Goal: Communication & Community: Answer question/provide support

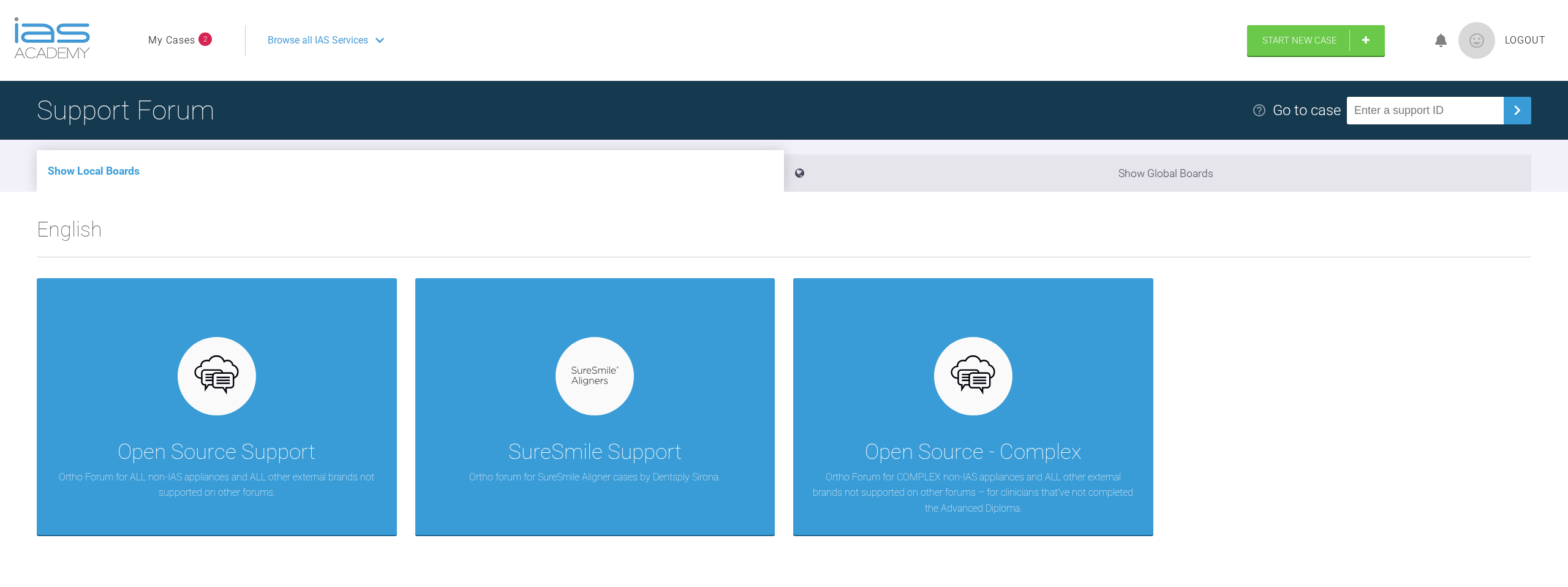
click at [184, 47] on link "My Cases" at bounding box center [171, 40] width 47 height 16
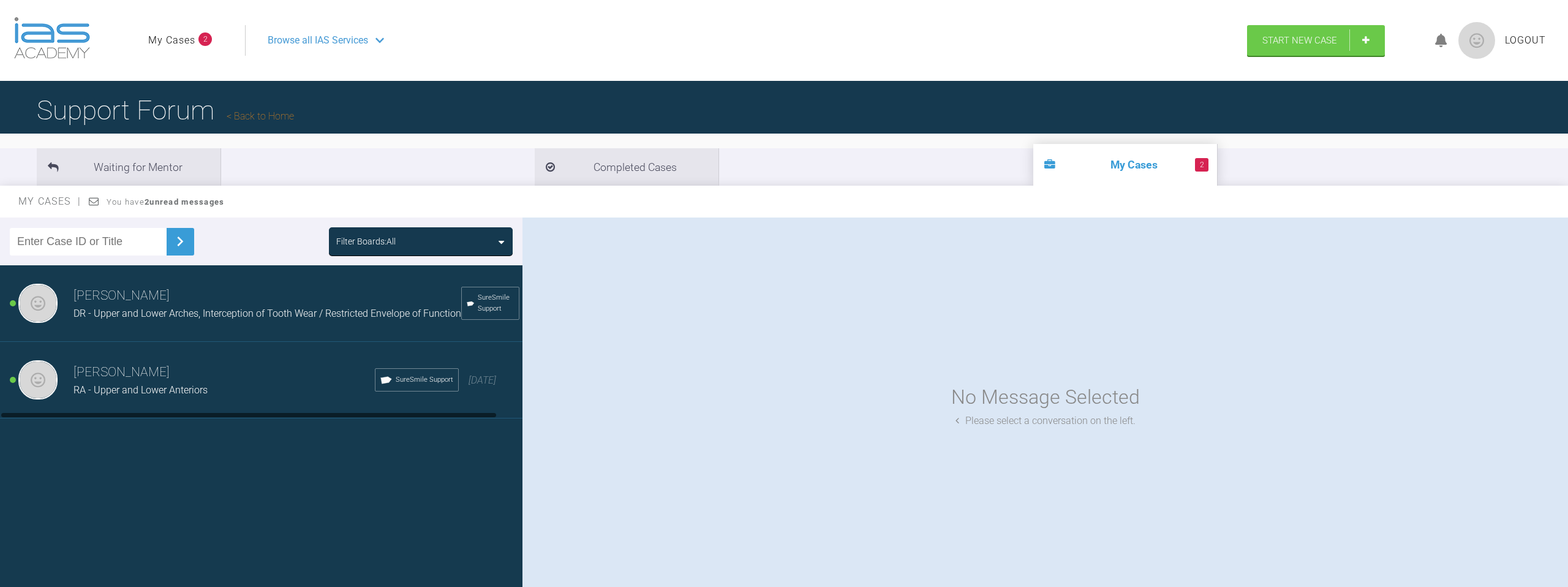
click at [259, 364] on div "[PERSON_NAME] El-[PERSON_NAME] - Upper and Lower Anteriors SureSmile Support [D…" at bounding box center [261, 380] width 523 height 76
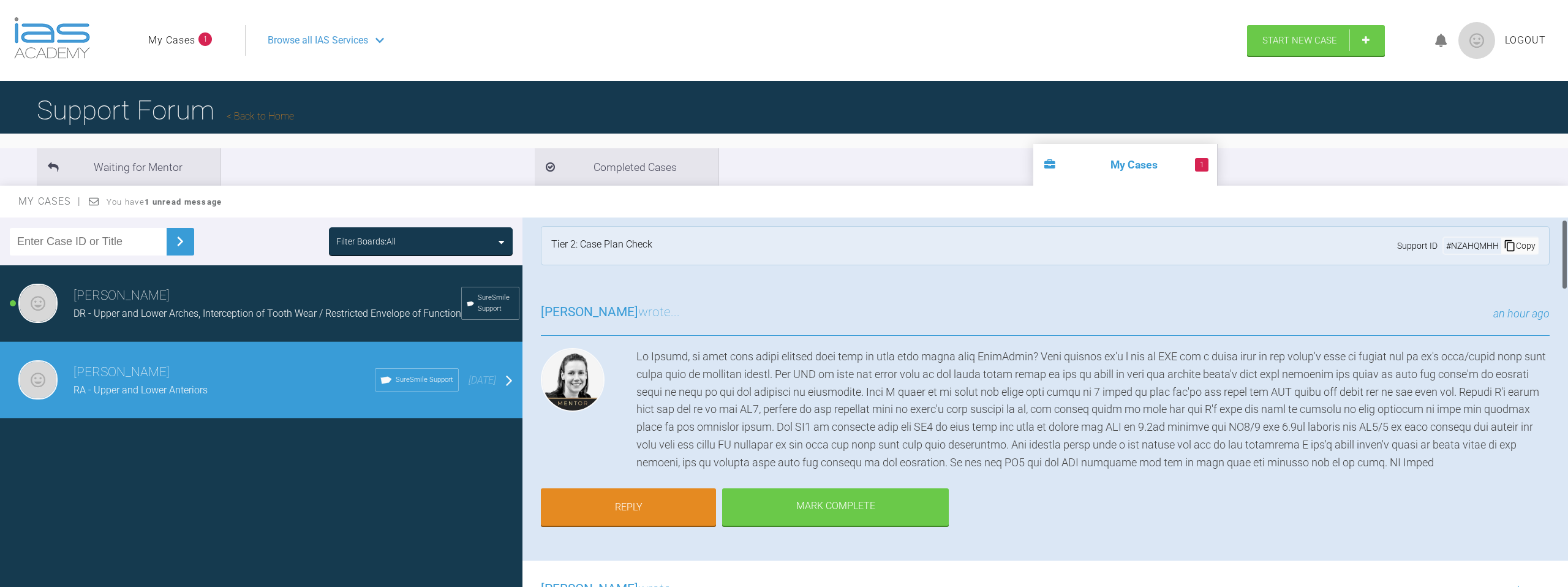
scroll to position [5, 0]
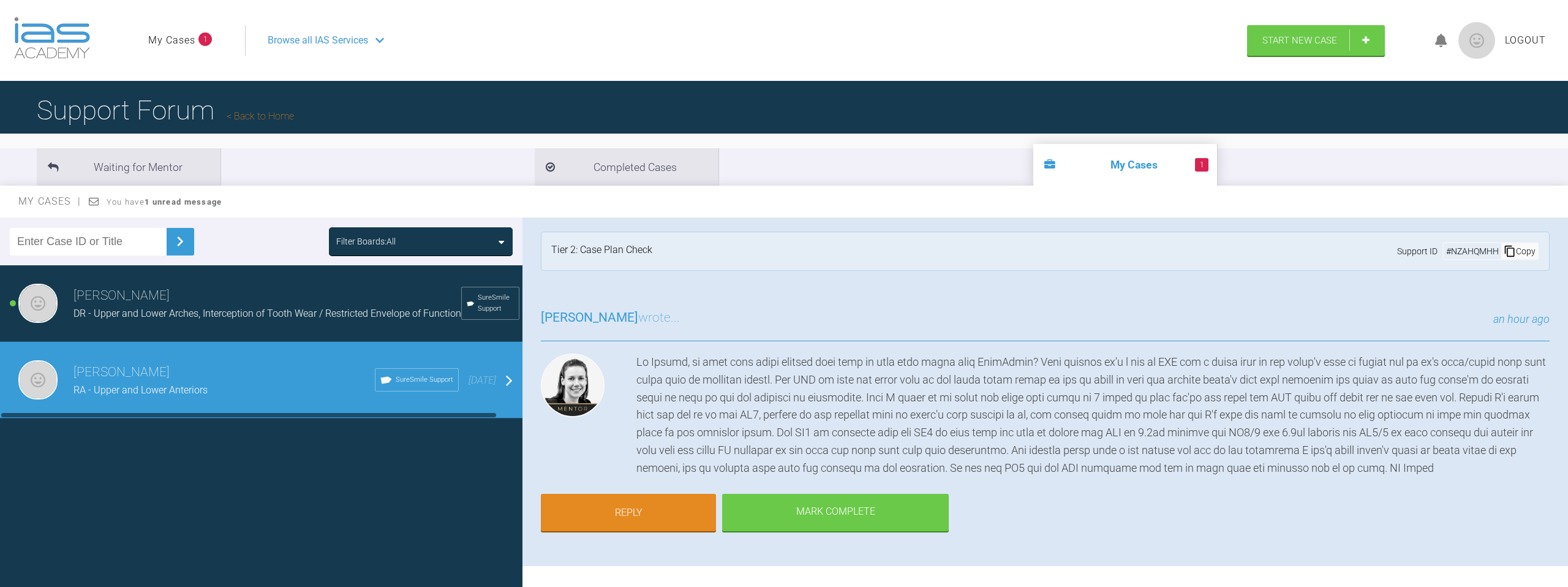
click at [212, 319] on span "DR - Upper and Lower Arches, Interception of Tooth Wear / Restricted Envelope o…" at bounding box center [267, 313] width 387 height 12
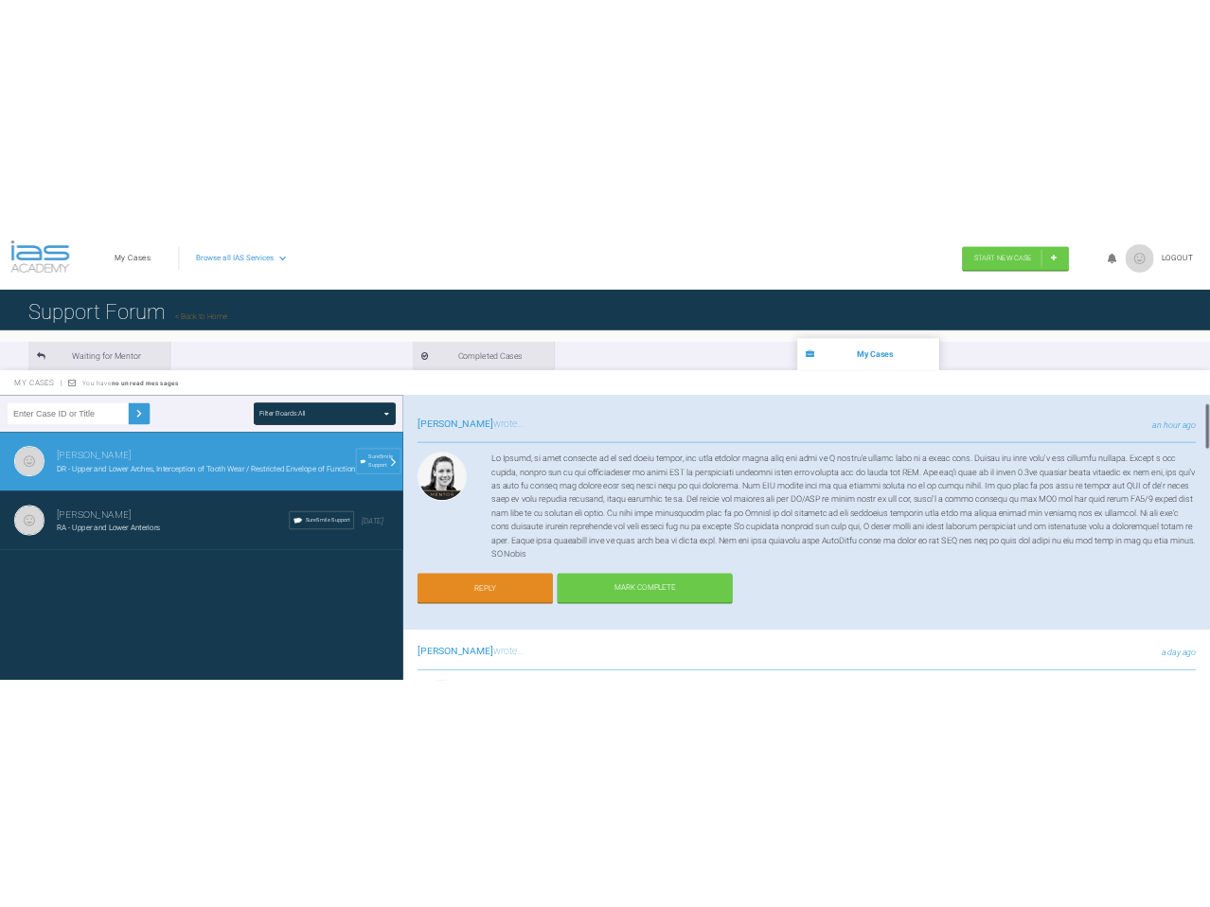
scroll to position [107, 0]
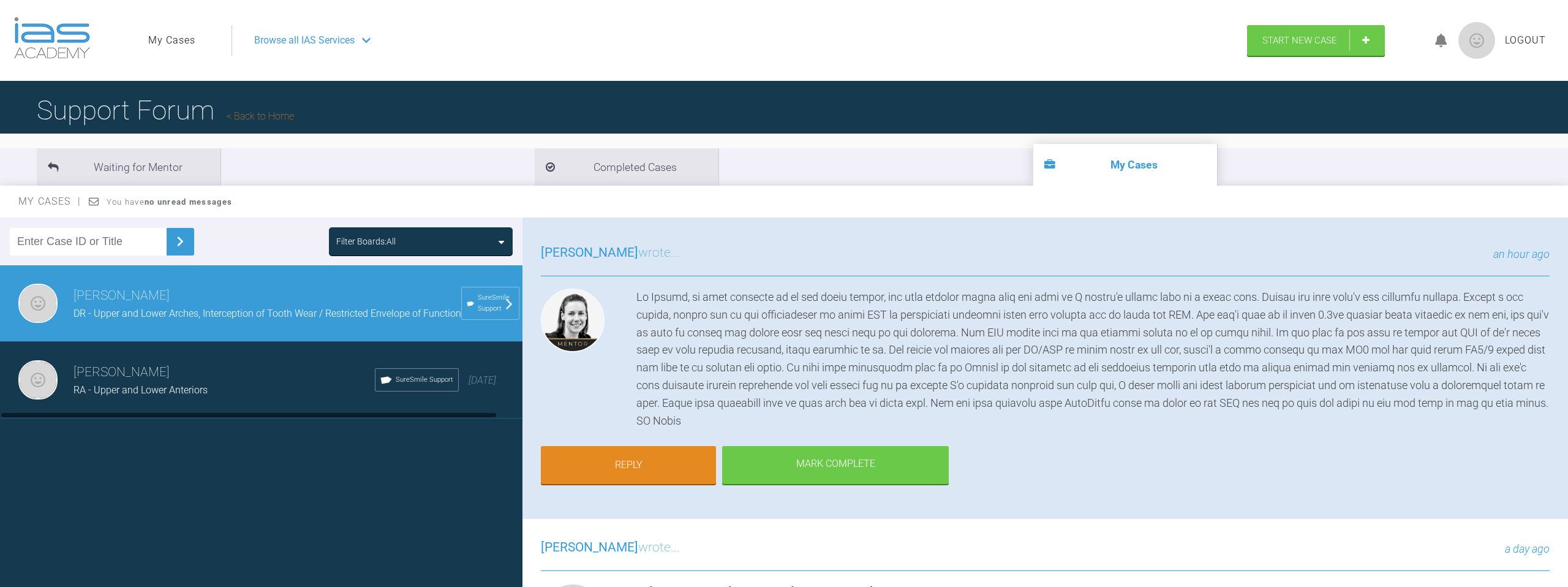
click at [149, 413] on div "[PERSON_NAME] El-[PERSON_NAME] - Upper and Lower Anteriors SureSmile Support [D…" at bounding box center [261, 380] width 523 height 76
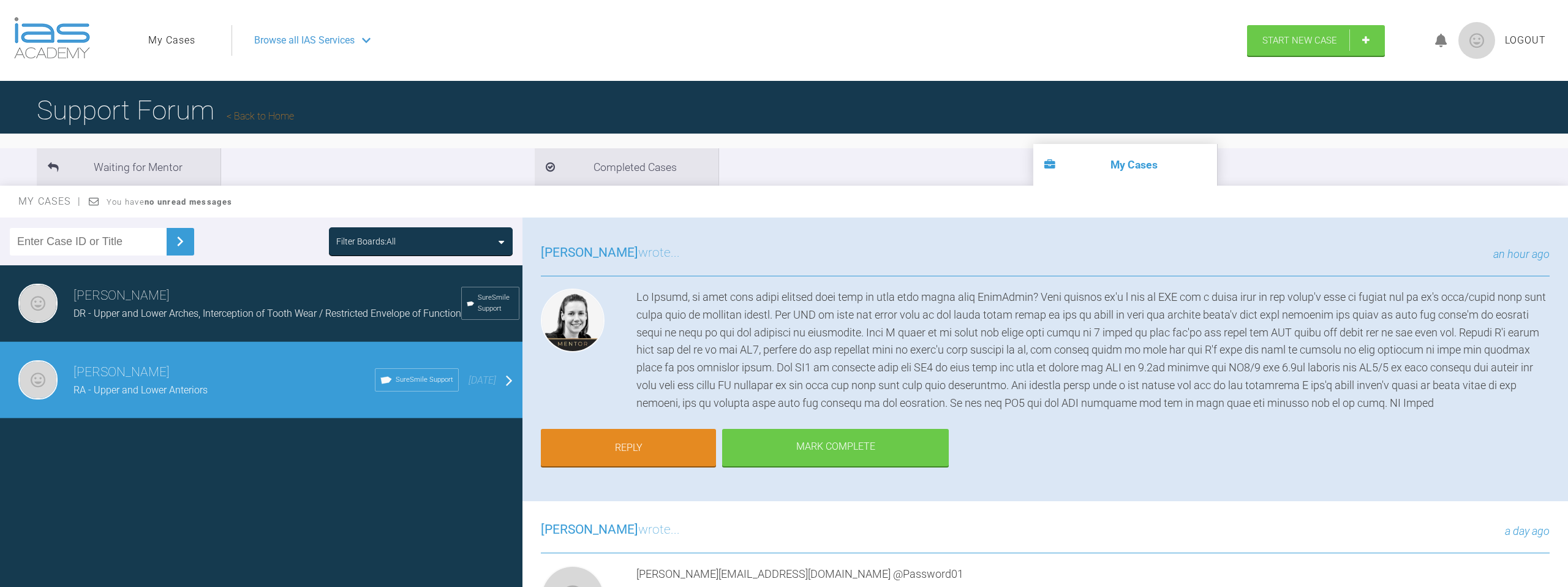
click at [158, 392] on span "RA - Upper and Lower Anteriors" at bounding box center [140, 390] width 134 height 12
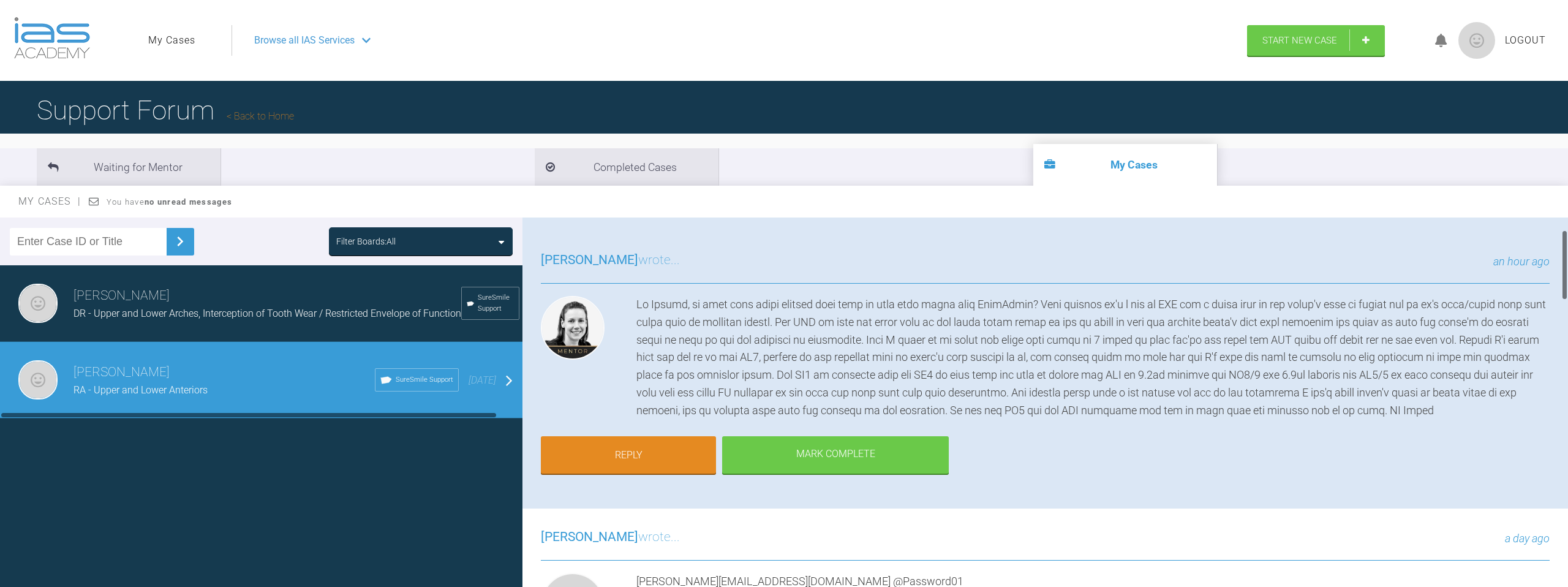
scroll to position [48, 0]
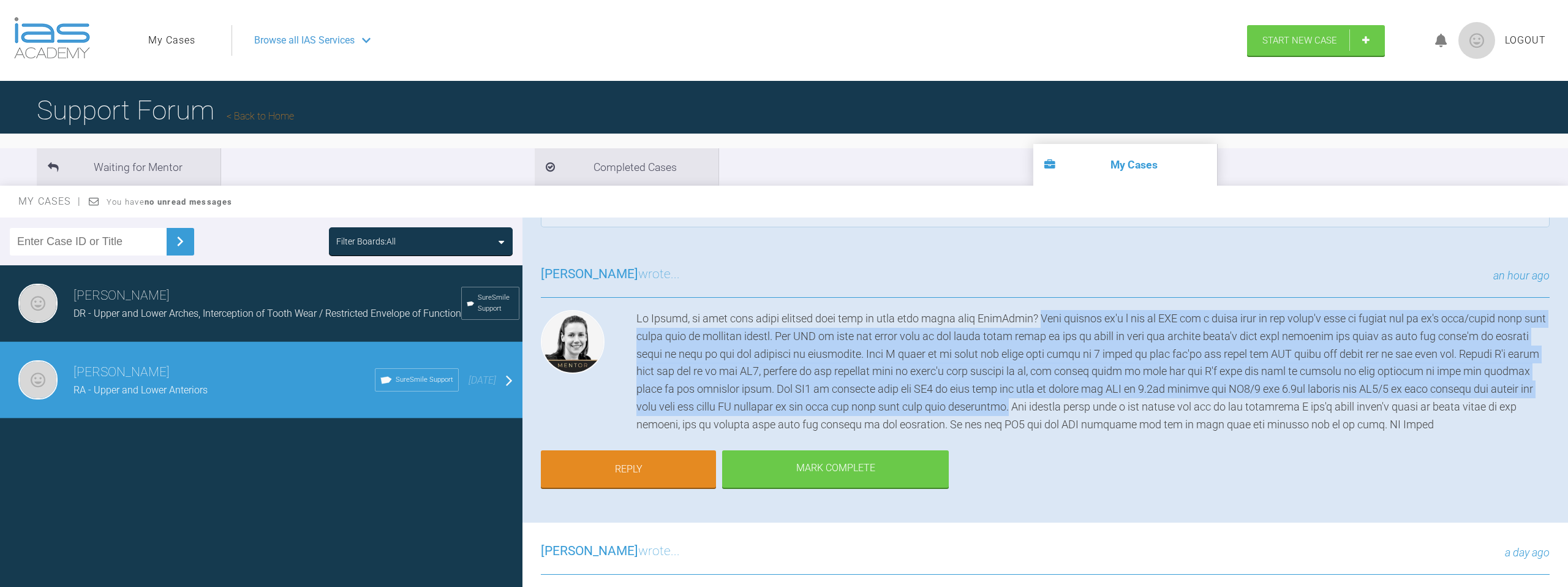
drag, startPoint x: 1010, startPoint y: 319, endPoint x: 899, endPoint y: 399, distance: 136.8
click at [899, 399] on div at bounding box center [1093, 371] width 913 height 124
copy div "Just because it's a lot of IPR for a first case if you haven't done it before a…"
click at [695, 350] on div at bounding box center [1093, 371] width 913 height 124
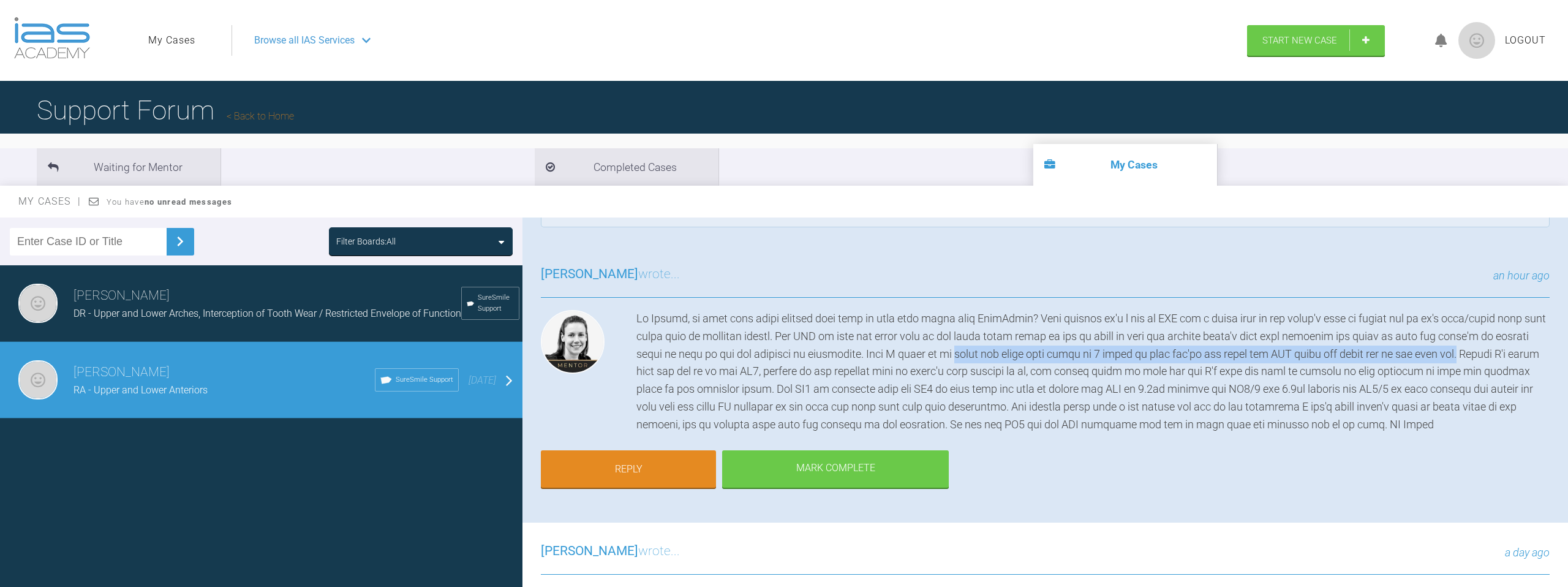
drag, startPoint x: 864, startPoint y: 353, endPoint x: 1365, endPoint y: 359, distance: 501.0
click at [1365, 359] on div at bounding box center [1093, 371] width 913 height 124
copy div "start the lower arch first by 2 weeks so that you're not doing the IPR upper an…"
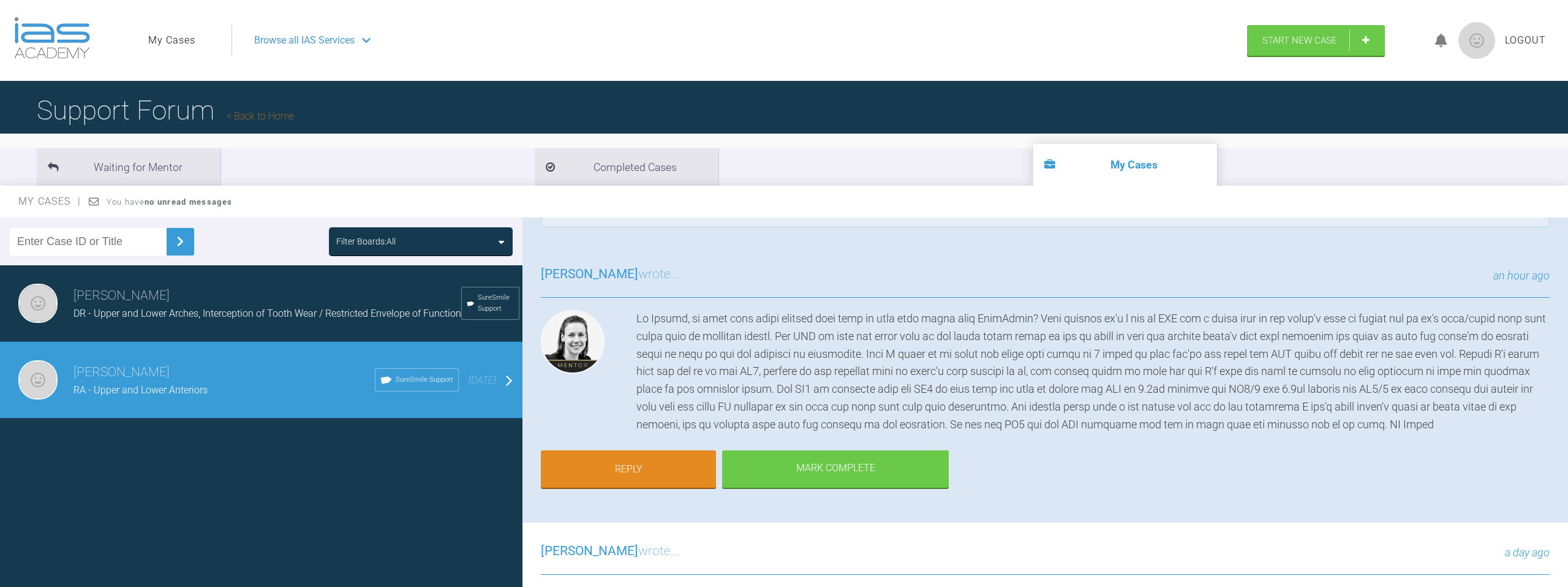
click at [1019, 344] on div at bounding box center [1093, 371] width 913 height 124
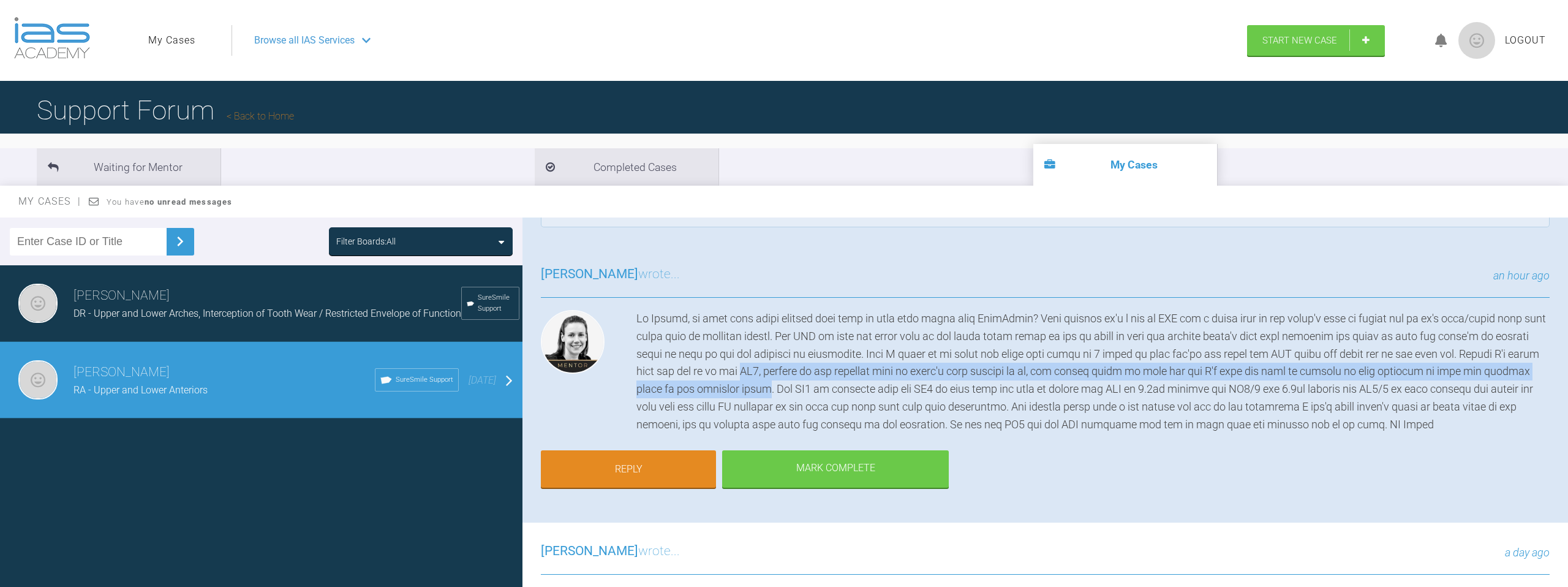
drag, startPoint x: 636, startPoint y: 370, endPoint x: 1518, endPoint y: 368, distance: 882.0
click at [1522, 367] on div at bounding box center [1093, 371] width 913 height 124
copy div "UR2, looking at the occlusal view it doesn't look aligned to me, the mesial nee…"
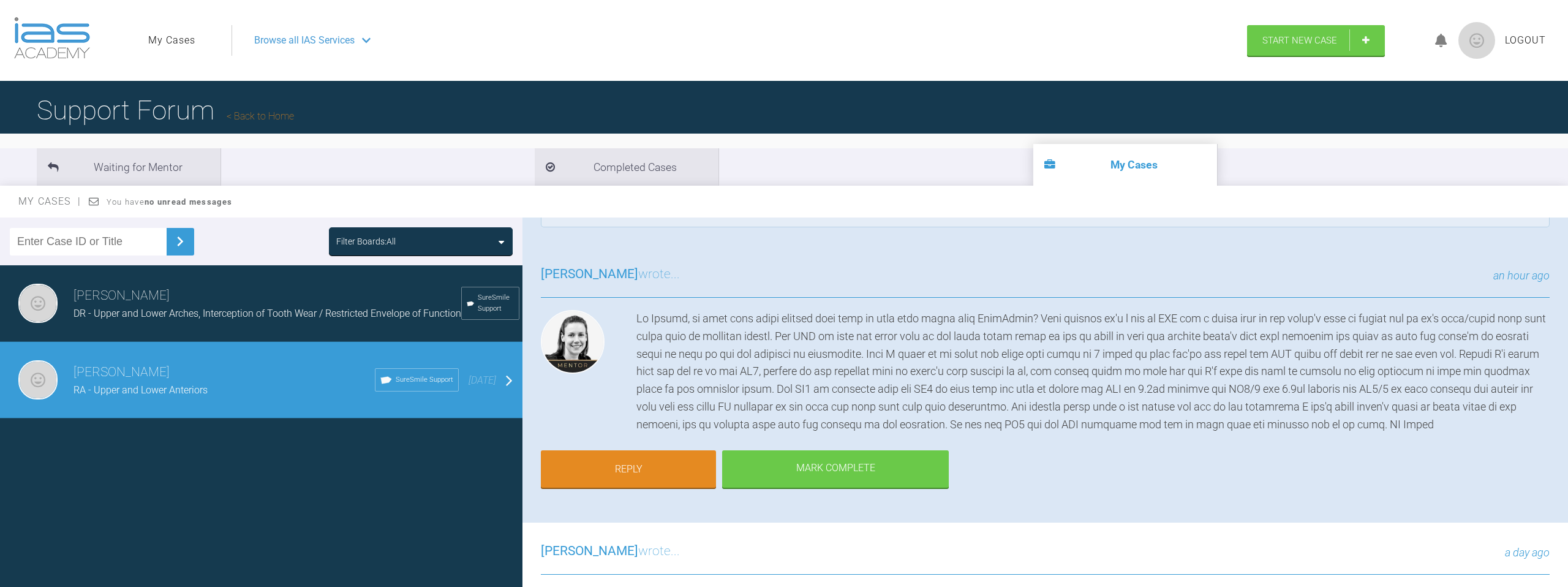
click at [640, 390] on div at bounding box center [1093, 371] width 913 height 124
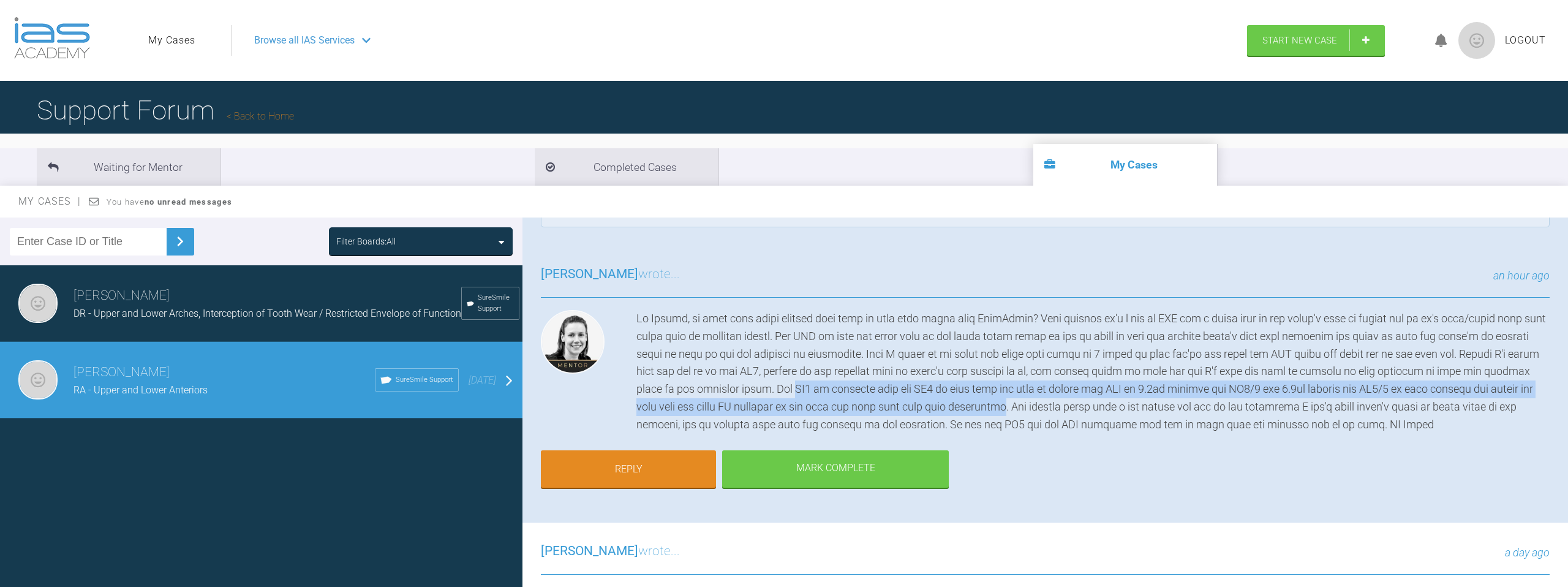
drag, startPoint x: 639, startPoint y: 390, endPoint x: 897, endPoint y: 402, distance: 258.3
click at [897, 403] on div at bounding box center [1093, 371] width 913 height 124
copy div "UR2 is narrower than the UL2 so poss also ask them to change the IPR to 0.5mm b…"
click at [674, 458] on link "Reply" at bounding box center [628, 471] width 175 height 38
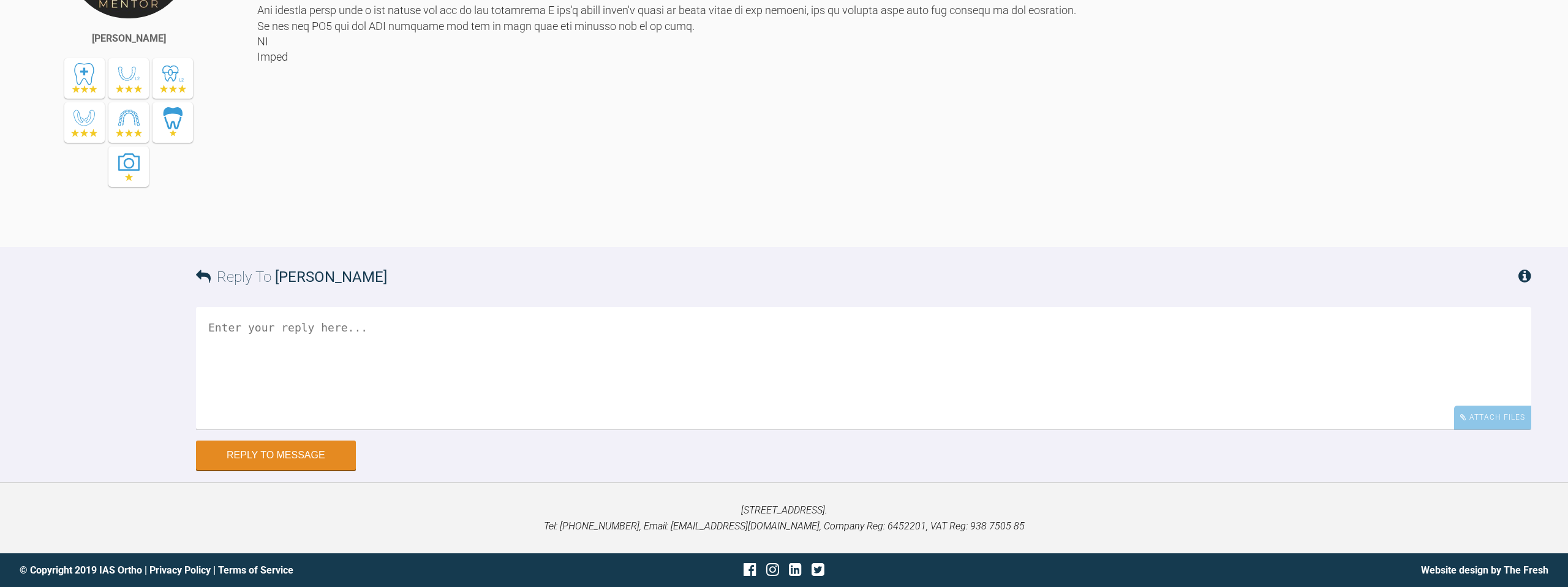
click at [677, 409] on textarea at bounding box center [864, 368] width 1335 height 122
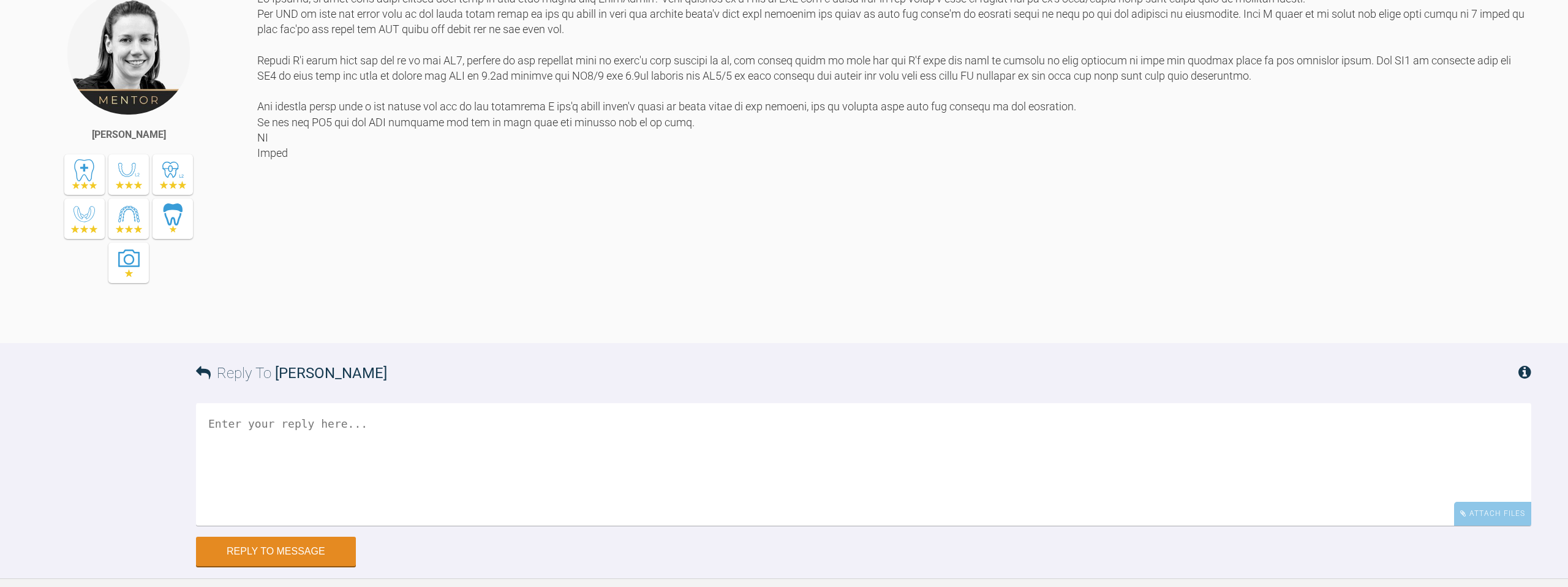
scroll to position [3120, 0]
type textarea "H"
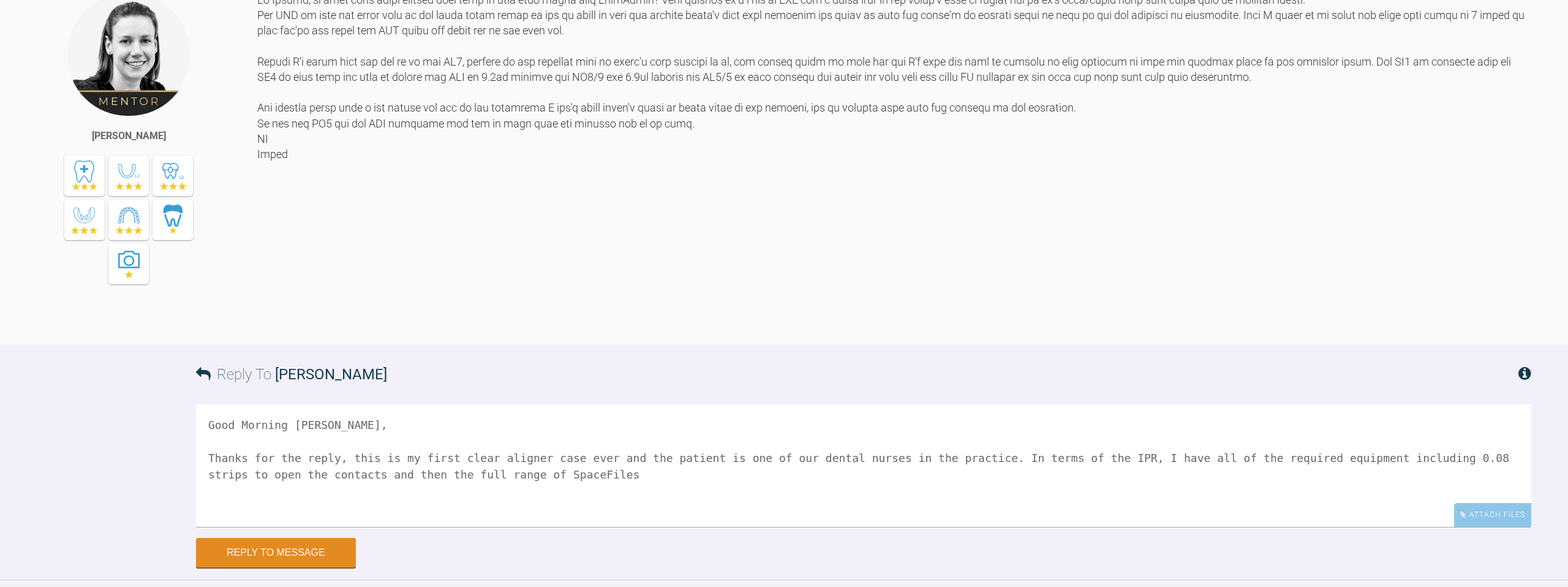
scroll to position [3118, 0]
drag, startPoint x: 409, startPoint y: 564, endPoint x: 397, endPoint y: 564, distance: 12.0
click at [409, 529] on textarea "Good Morning [PERSON_NAME], Thanks for the reply, this is my first clear aligne…" at bounding box center [864, 467] width 1335 height 122
drag, startPoint x: 396, startPoint y: 564, endPoint x: 424, endPoint y: 564, distance: 28.0
click at [424, 526] on textarea "Good Morning [PERSON_NAME], Thanks for the reply, this is my first clear aligne…" at bounding box center [864, 465] width 1335 height 122
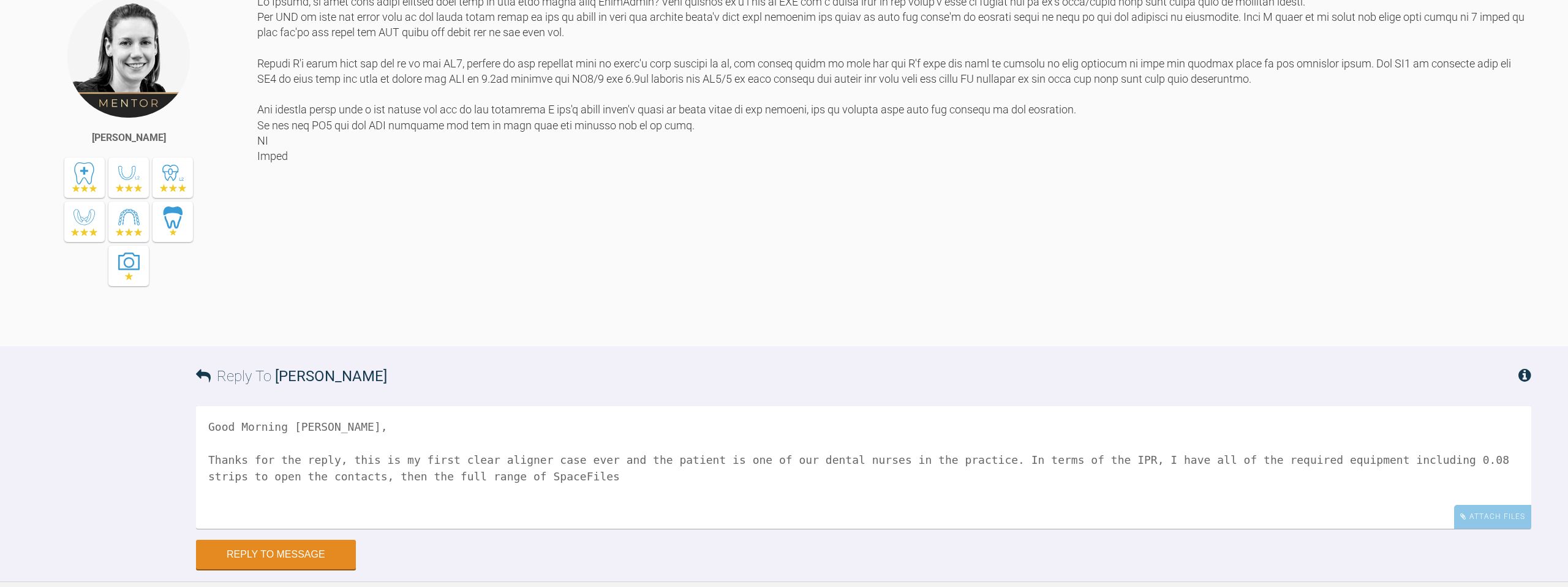
click at [622, 529] on textarea "Good Morning [PERSON_NAME], Thanks for the reply, this is my first clear aligne…" at bounding box center [864, 467] width 1335 height 122
click at [1170, 529] on textarea "Good Morning [PERSON_NAME], Thanks for the reply, this is my first clear aligne…" at bounding box center [864, 467] width 1335 height 122
drag, startPoint x: 1041, startPoint y: 561, endPoint x: 1032, endPoint y: 548, distance: 15.8
click at [1032, 529] on textarea "Good Morning [PERSON_NAME], Thanks for the reply, this is my first clear aligne…" at bounding box center [864, 467] width 1335 height 122
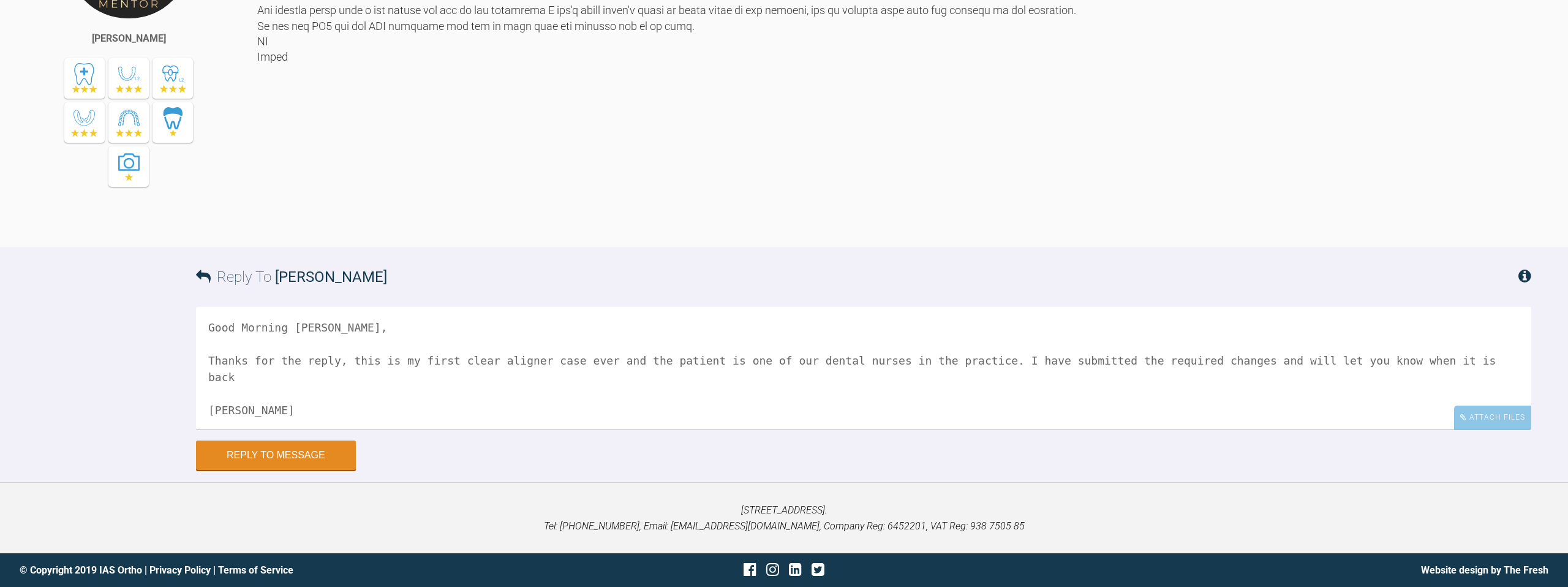
scroll to position [3275, 0]
click at [1029, 389] on textarea "Good Morning [PERSON_NAME], Thanks for the reply, this is my first clear aligne…" at bounding box center [864, 368] width 1335 height 122
click at [420, 412] on textarea "Good Morning [PERSON_NAME], Thanks for the reply, this is my first clear aligne…" at bounding box center [864, 368] width 1335 height 122
click at [620, 407] on textarea "Good Morning [PERSON_NAME], Thanks for the reply, this is my first clear aligne…" at bounding box center [864, 368] width 1335 height 122
click at [663, 404] on textarea "Good Morning [PERSON_NAME], Thanks for the reply, this is my first clear aligne…" at bounding box center [864, 368] width 1335 height 122
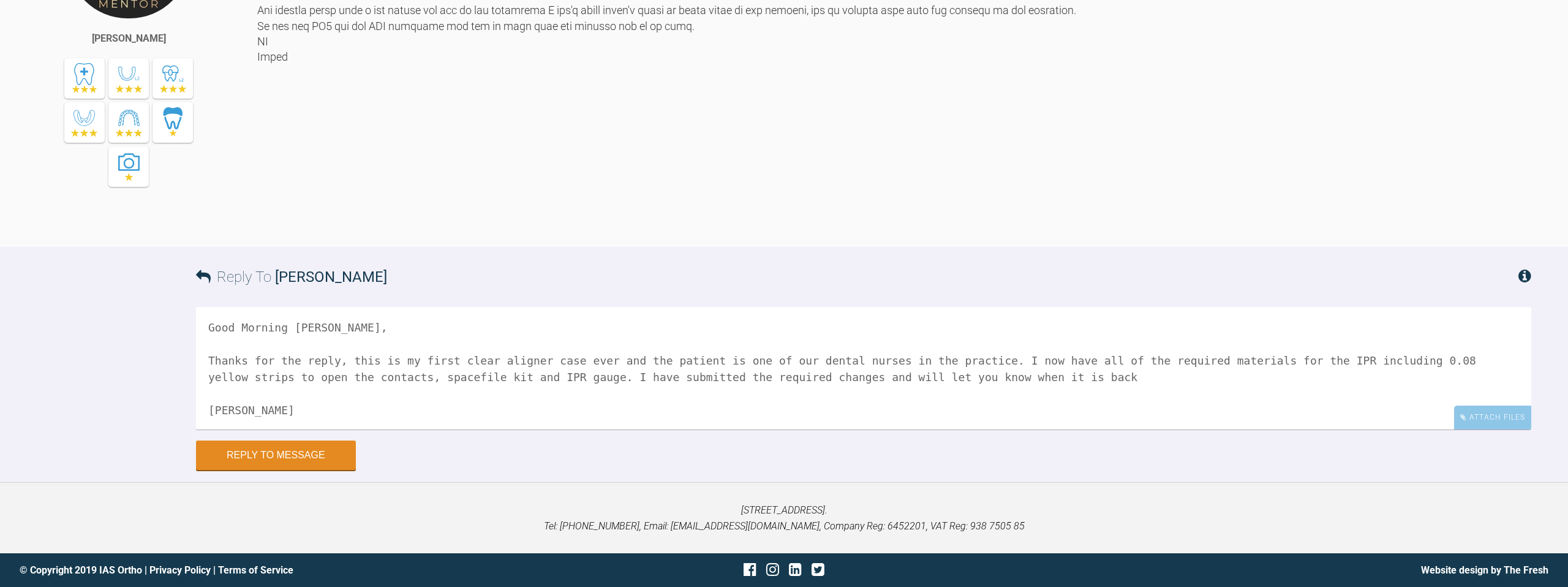
click at [1020, 390] on textarea "Good Morning [PERSON_NAME], Thanks for the reply, this is my first clear aligne…" at bounding box center [864, 368] width 1335 height 122
type textarea "Good Morning [PERSON_NAME], Thanks for the reply, this is my first clear aligne…"
click at [265, 471] on button "Reply to Message" at bounding box center [276, 456] width 160 height 29
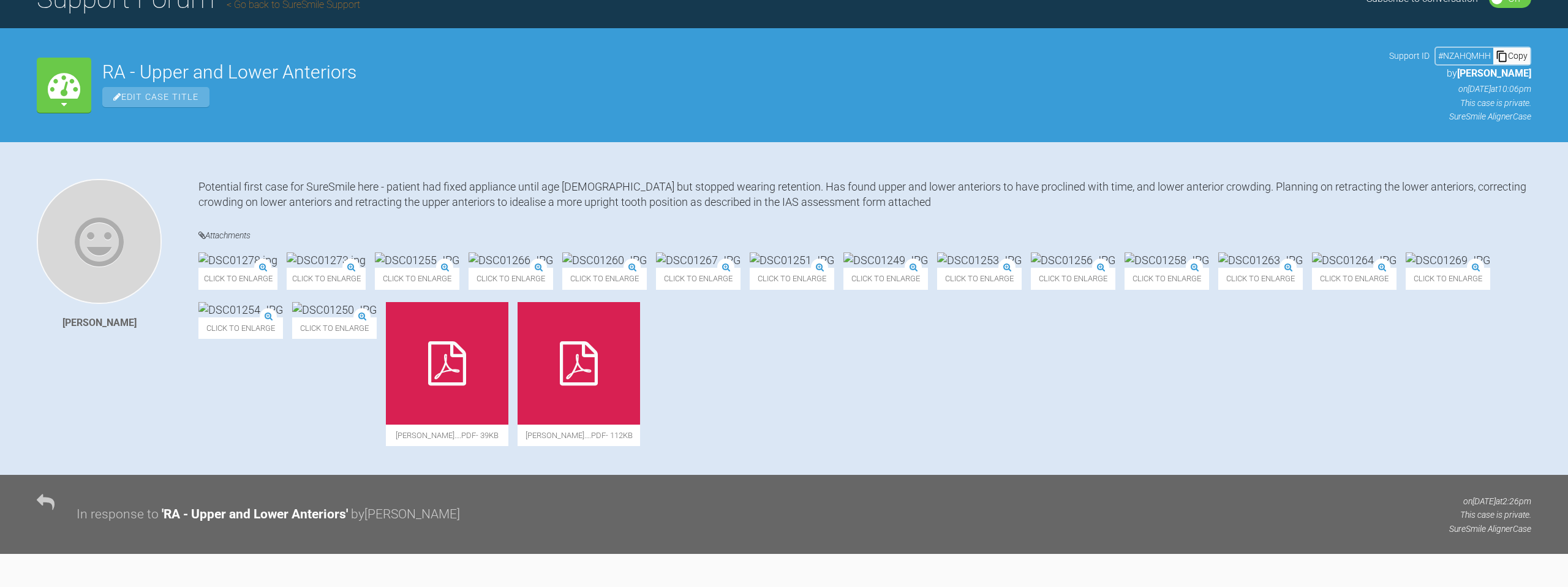
scroll to position [0, 0]
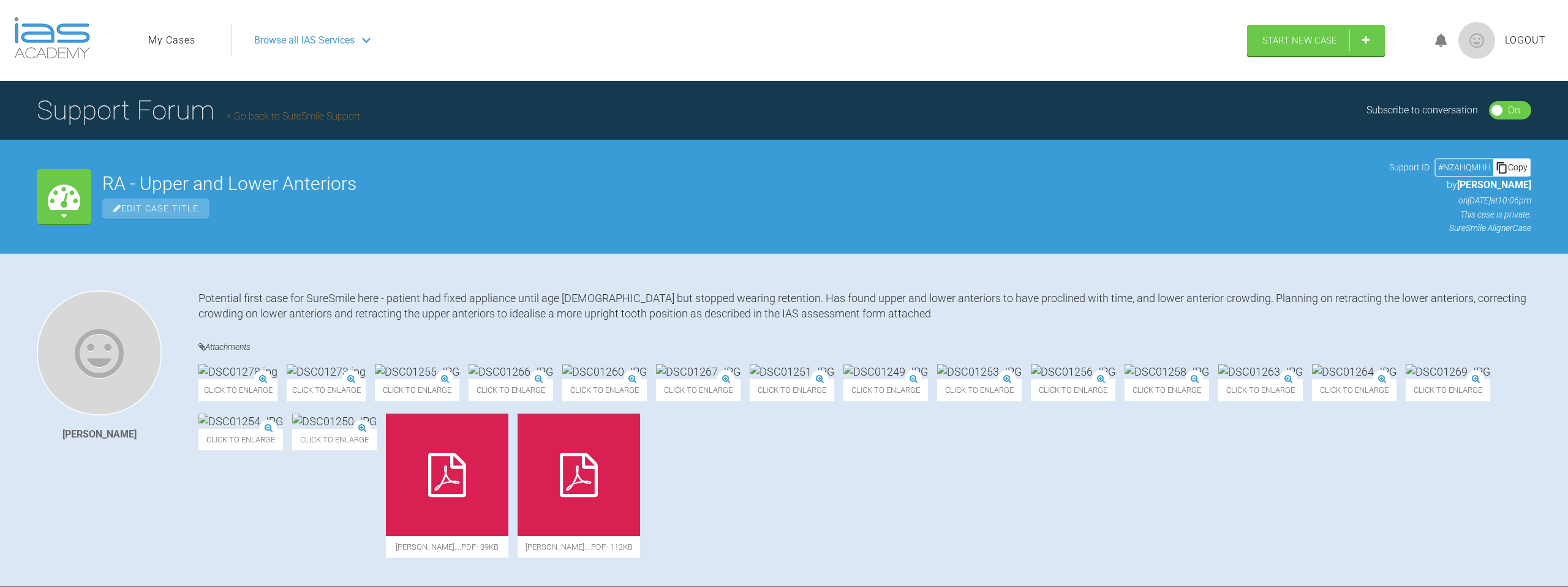
click at [165, 36] on link "My Cases" at bounding box center [171, 40] width 47 height 16
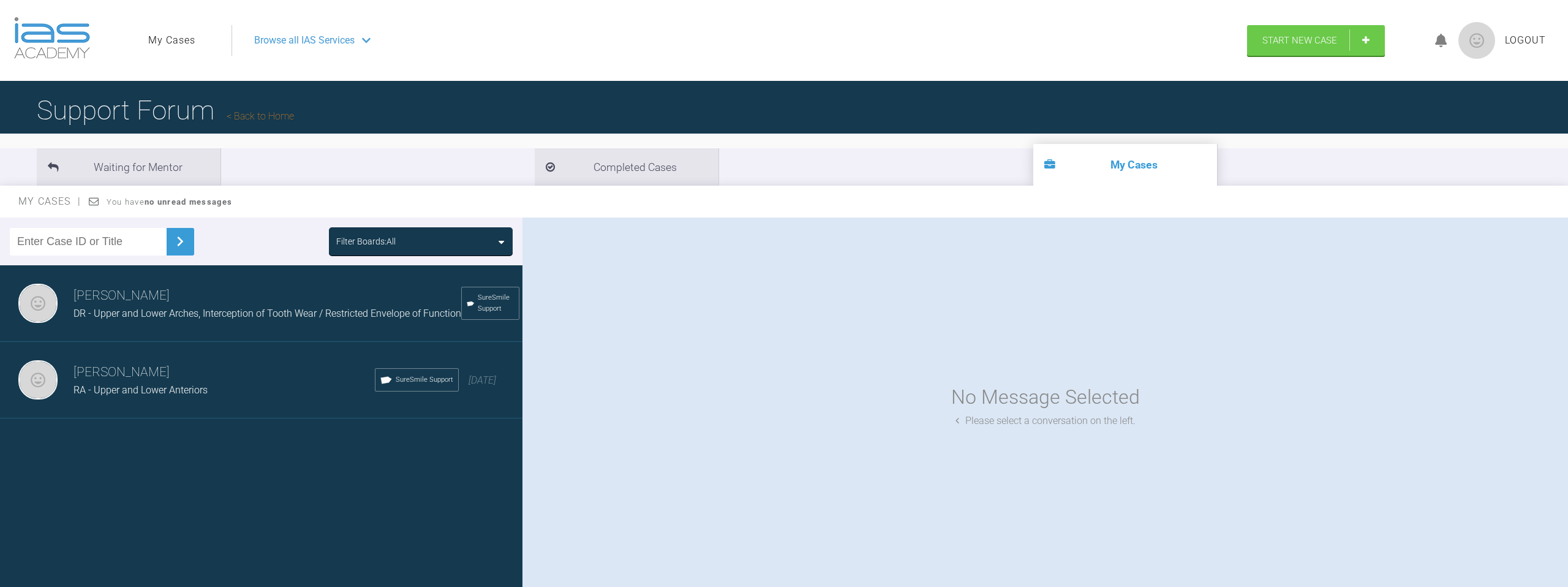
click at [289, 305] on h3 "[PERSON_NAME]" at bounding box center [267, 296] width 387 height 21
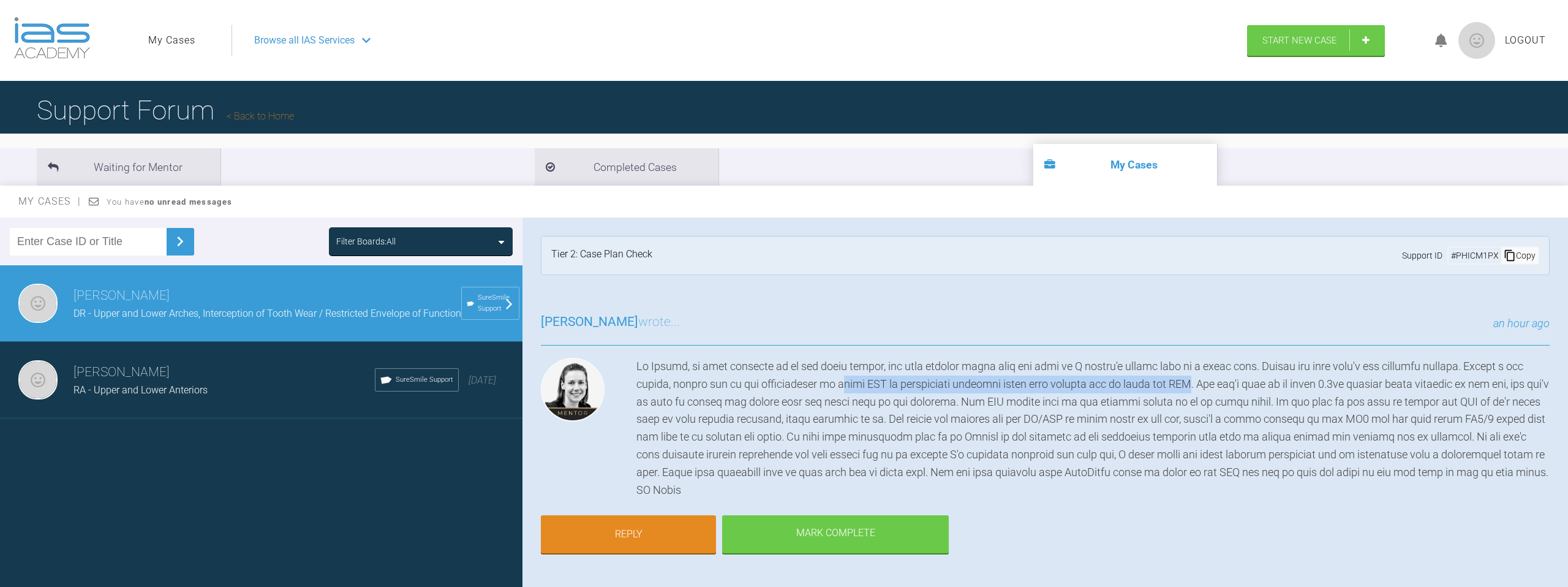
drag, startPoint x: 834, startPoint y: 382, endPoint x: 1181, endPoint y: 382, distance: 347.0
click at [1181, 382] on div at bounding box center [1093, 428] width 913 height 141
copy div "void IPR on overlapping contacts until more aligned and to stage the IPR"
click at [1201, 397] on div at bounding box center [1093, 428] width 913 height 141
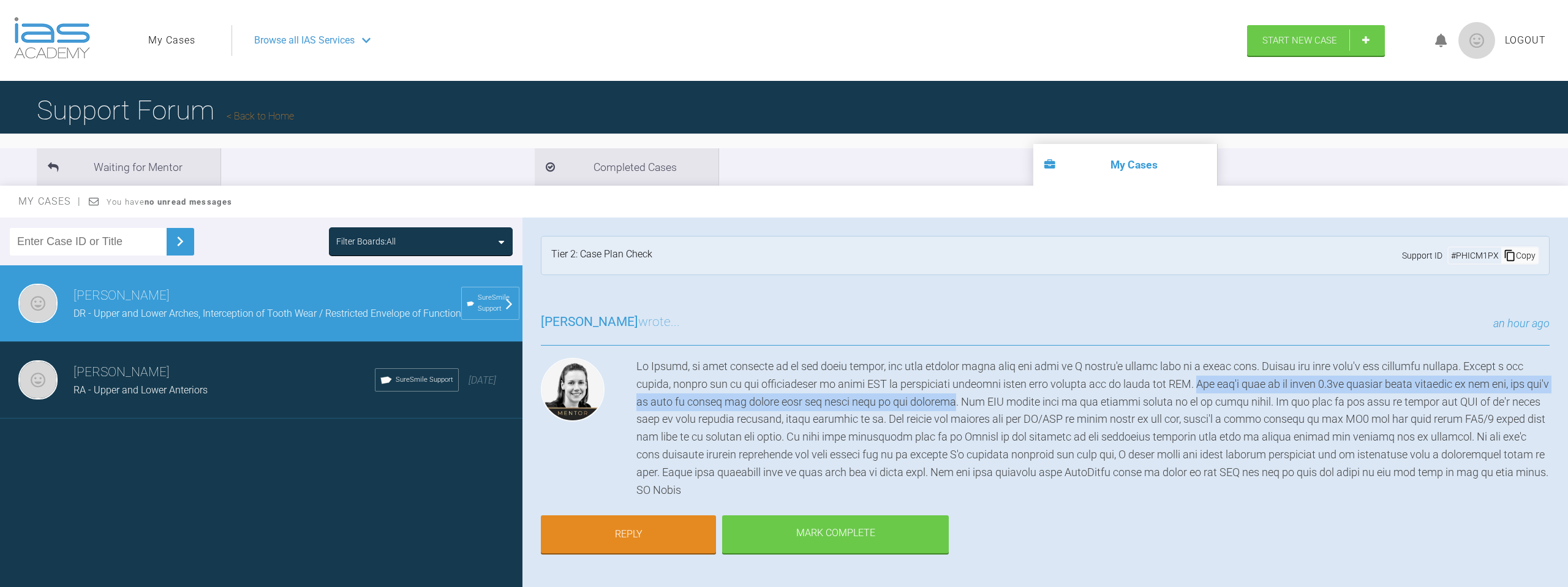
drag, startPoint x: 1191, startPoint y: 383, endPoint x: 970, endPoint y: 406, distance: 222.2
click at [971, 406] on div at bounding box center [1093, 428] width 913 height 141
copy div "You don't want to be doing 0.5mm between those [MEDICAL_DATA] on day one, you w…"
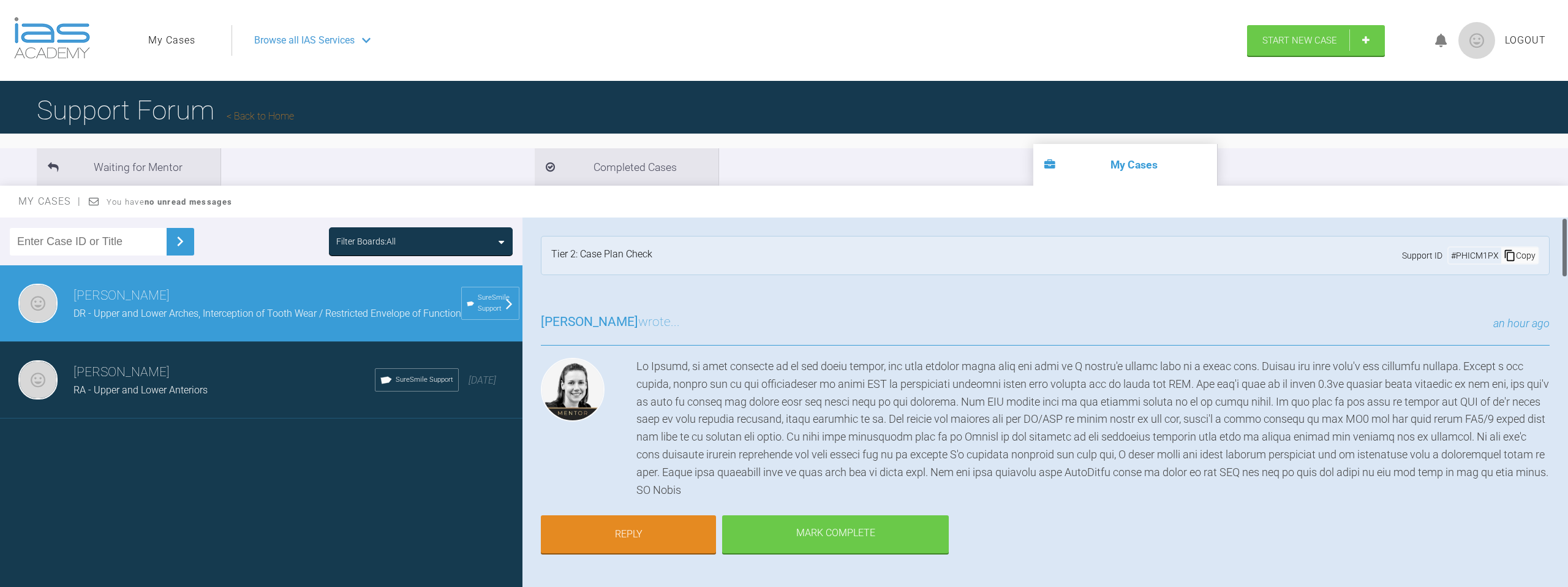
click at [1063, 386] on div at bounding box center [1093, 428] width 913 height 141
drag, startPoint x: 980, startPoint y: 400, endPoint x: 1259, endPoint y: 401, distance: 279.0
click at [1259, 401] on div at bounding box center [1093, 428] width 913 height 141
copy div "The IPR either side of the canines should be ok at first visit"
click at [948, 418] on div at bounding box center [1093, 428] width 913 height 141
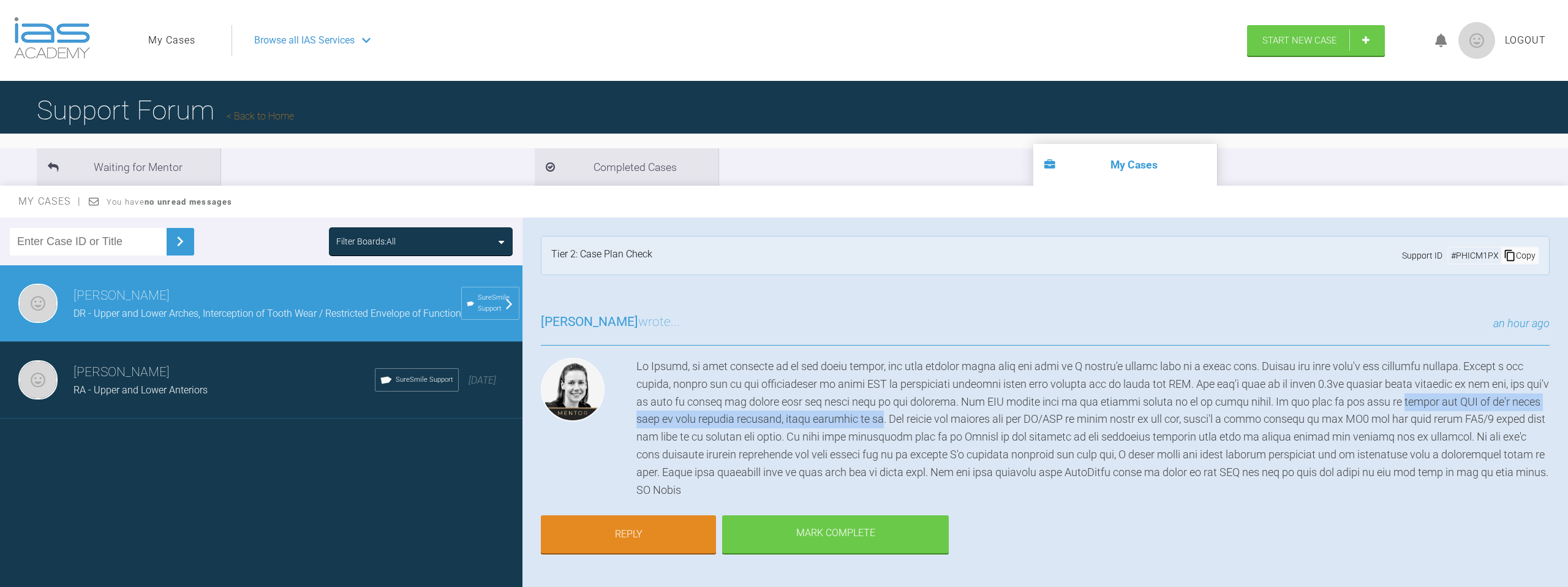
drag, startPoint x: 1400, startPoint y: 401, endPoint x: 881, endPoint y: 417, distance: 519.2
click at [881, 417] on div at bounding box center [1093, 428] width 913 height 141
copy div "change the IPR so it's being done on more aligned contacts, round tripping is ok"
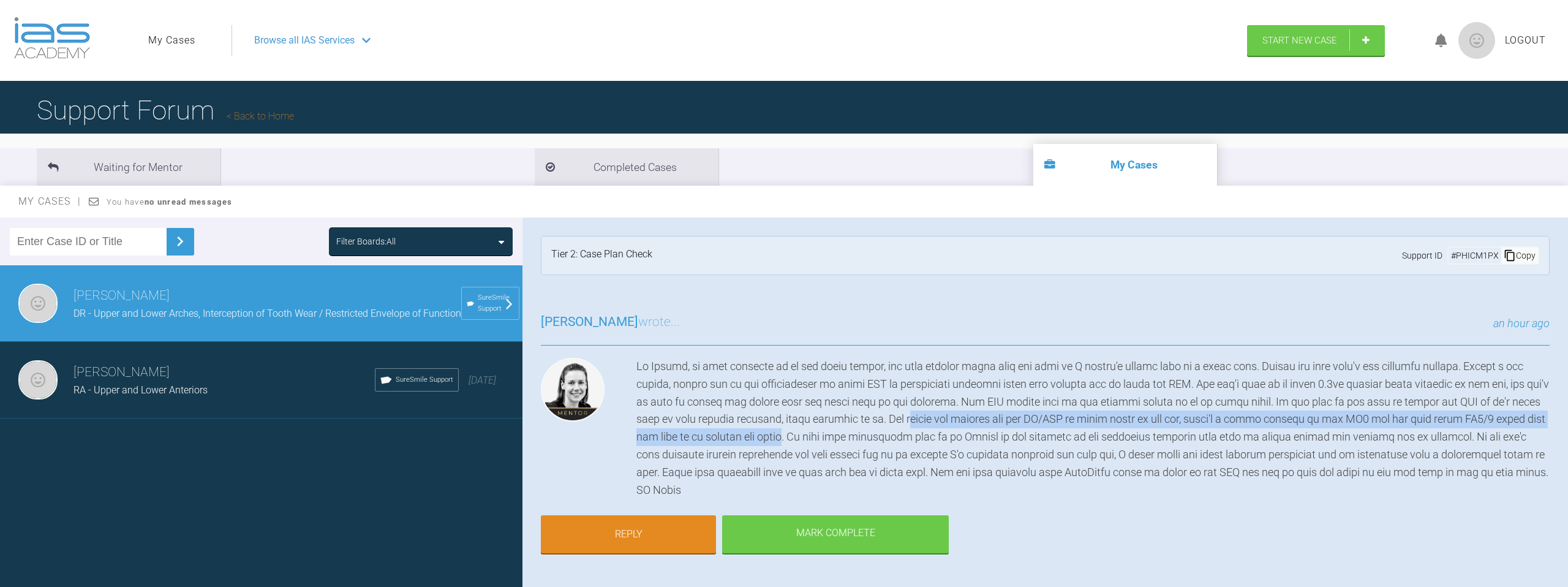
drag, startPoint x: 911, startPoint y: 415, endPoint x: 803, endPoint y: 434, distance: 109.7
click at [799, 436] on div at bounding box center [1093, 428] width 913 height 141
copy div "owers are aligned but the OJ/EOF is still tight at the end, there's a heavy con…"
click at [619, 516] on link "Reply" at bounding box center [628, 535] width 175 height 38
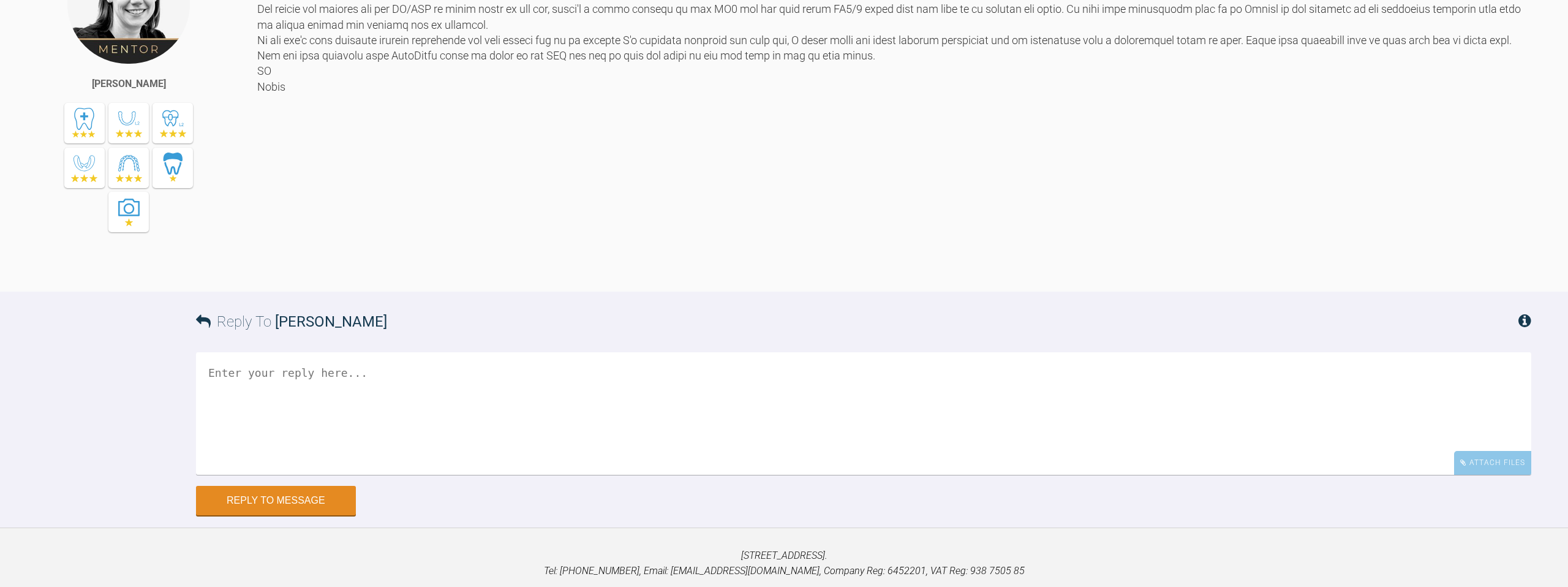
scroll to position [3514, 0]
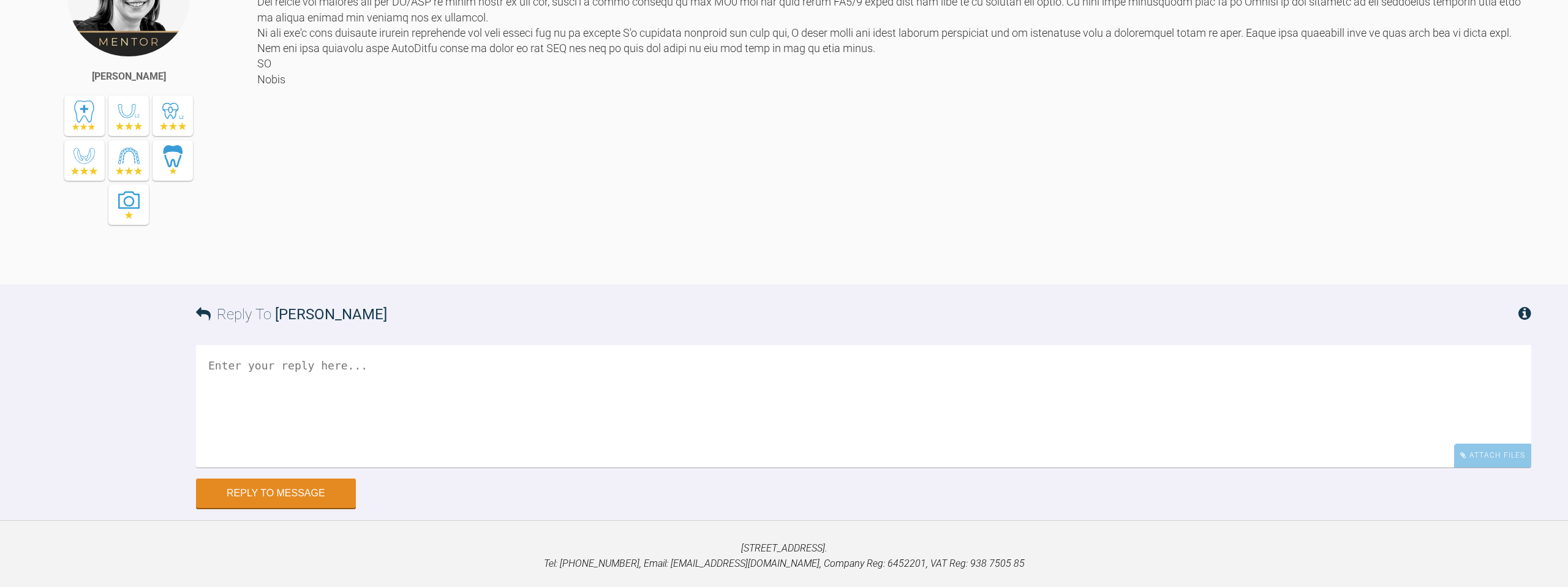
click at [436, 467] on textarea at bounding box center [864, 406] width 1335 height 122
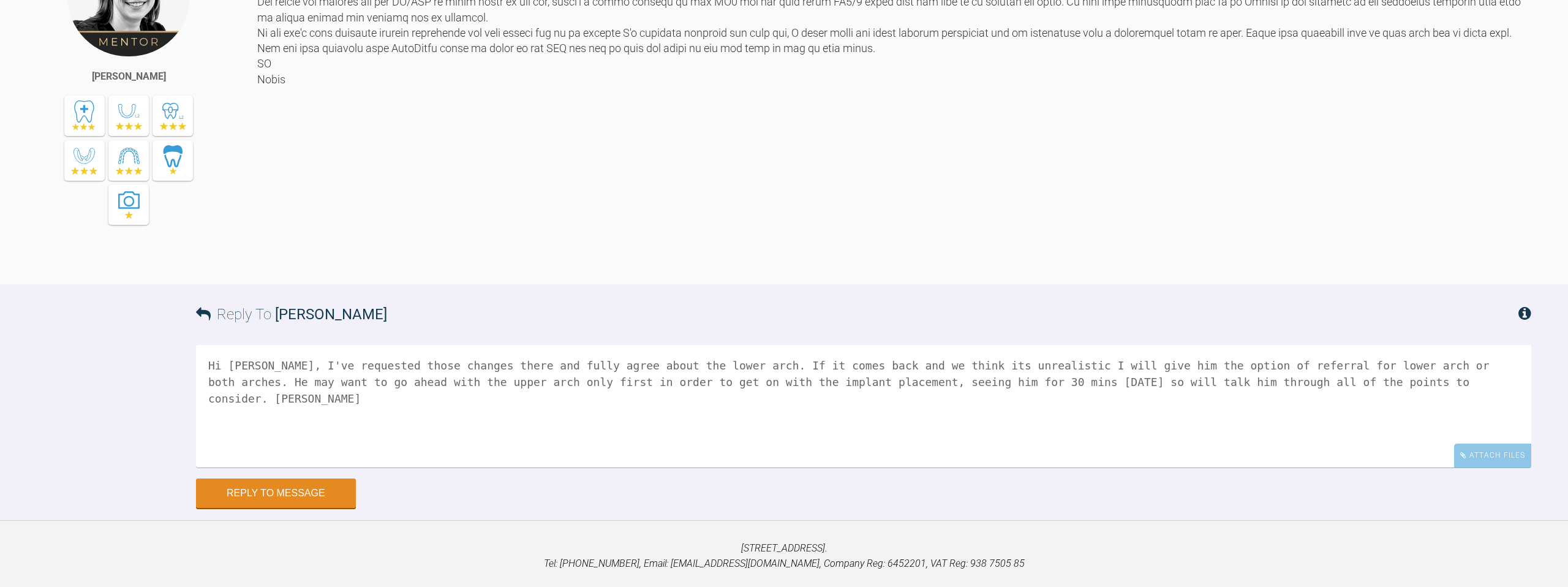
click at [362, 432] on textarea "Hi [PERSON_NAME], I've requested those changes there and fully agree about the …" at bounding box center [864, 406] width 1335 height 122
click at [457, 463] on textarea "Hi [PERSON_NAME], I've requested those changes there and fully agree about the …" at bounding box center [864, 406] width 1335 height 122
click at [278, 467] on textarea "Hi [PERSON_NAME], I've requested those changes there and fully agree about the …" at bounding box center [864, 406] width 1335 height 122
type textarea "Hi [PERSON_NAME], I've requested those changes there and fully agree about the …"
click at [282, 509] on button "Reply to Message" at bounding box center [276, 494] width 160 height 29
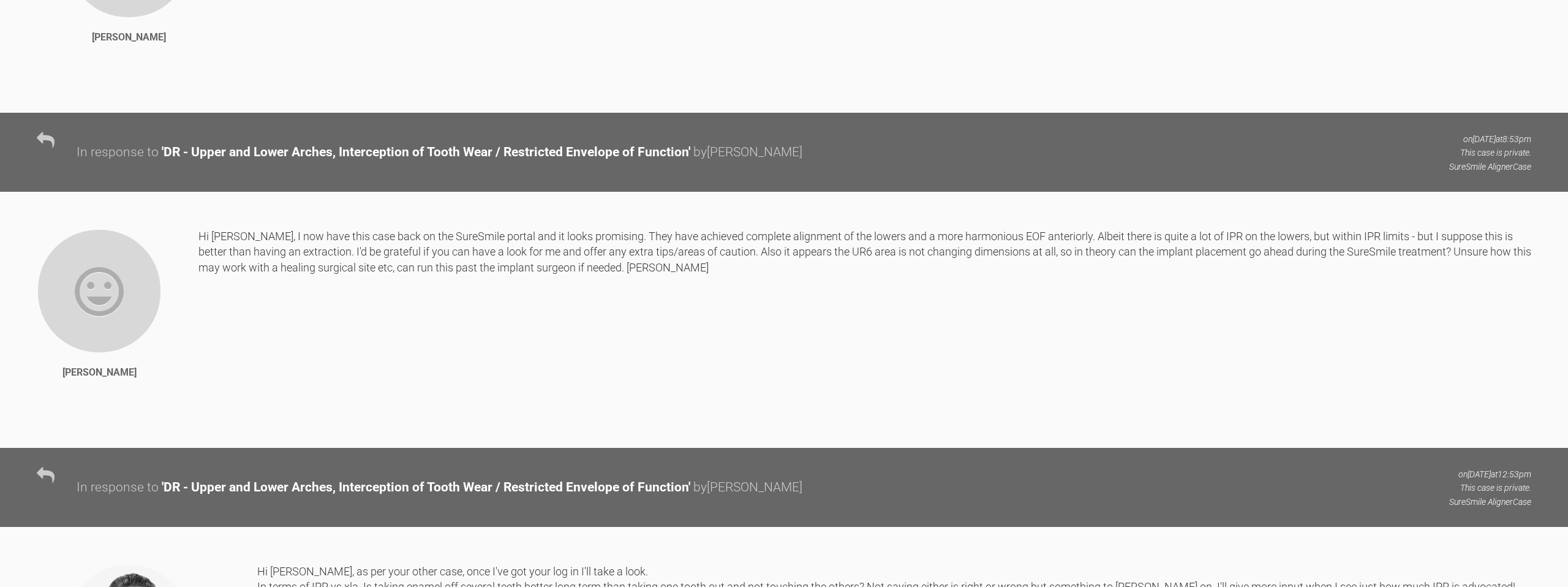
scroll to position [2390, 0]
